Goal: Task Accomplishment & Management: Manage account settings

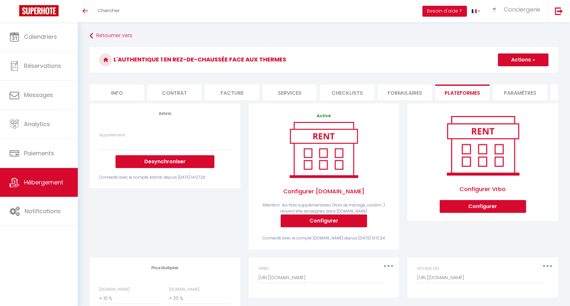
select select
click at [28, 181] on span "Hébergement" at bounding box center [43, 182] width 39 height 8
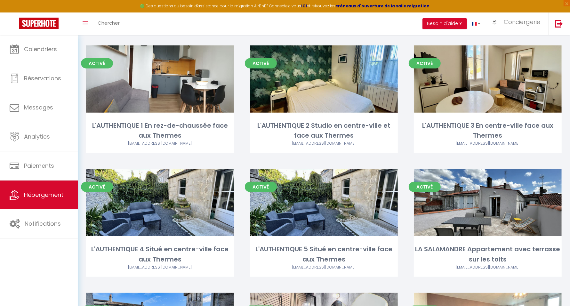
scroll to position [560, 0]
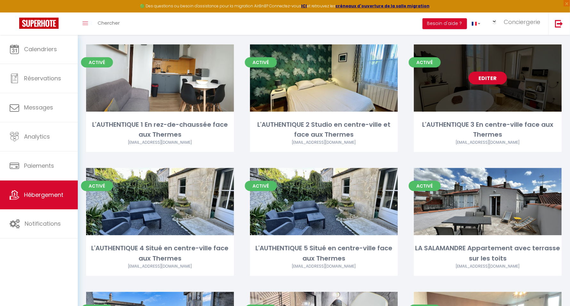
click at [491, 80] on link "Editer" at bounding box center [488, 78] width 38 height 13
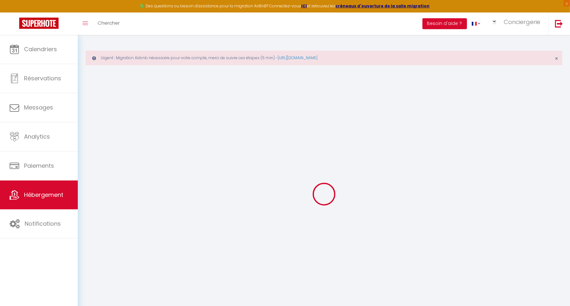
select select "+ 10 %"
select select "+ 20 %"
checkbox input "false"
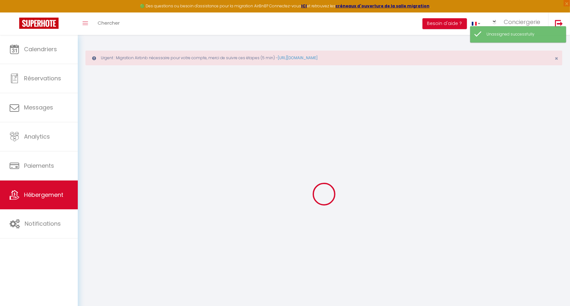
checkbox input "false"
select select
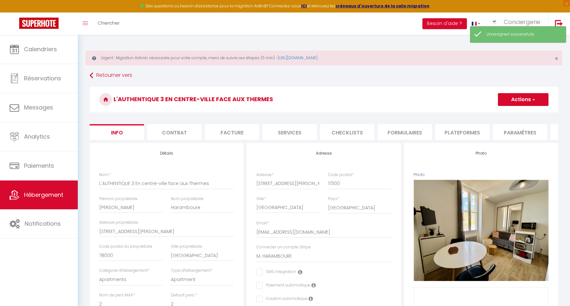
checkbox input "false"
select select
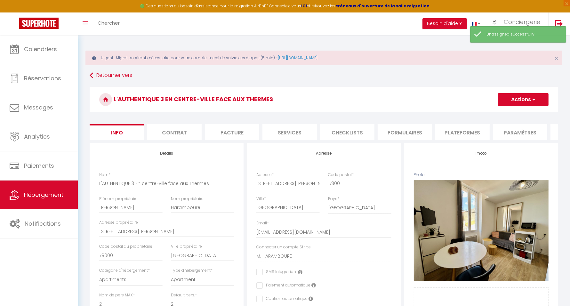
click at [445, 128] on li "Plateformes" at bounding box center [462, 132] width 54 height 16
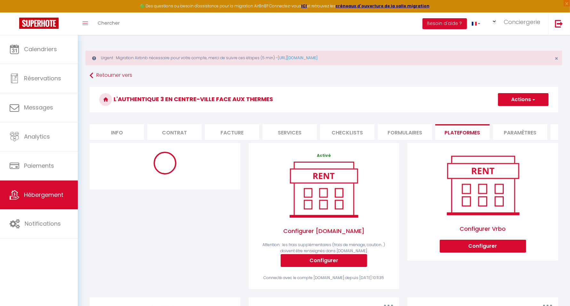
select select "-1"
select select "well_reviewed_guests"
select select "EUR"
select select
select select "18622-24133811"
